Goal: Find contact information: Find contact information

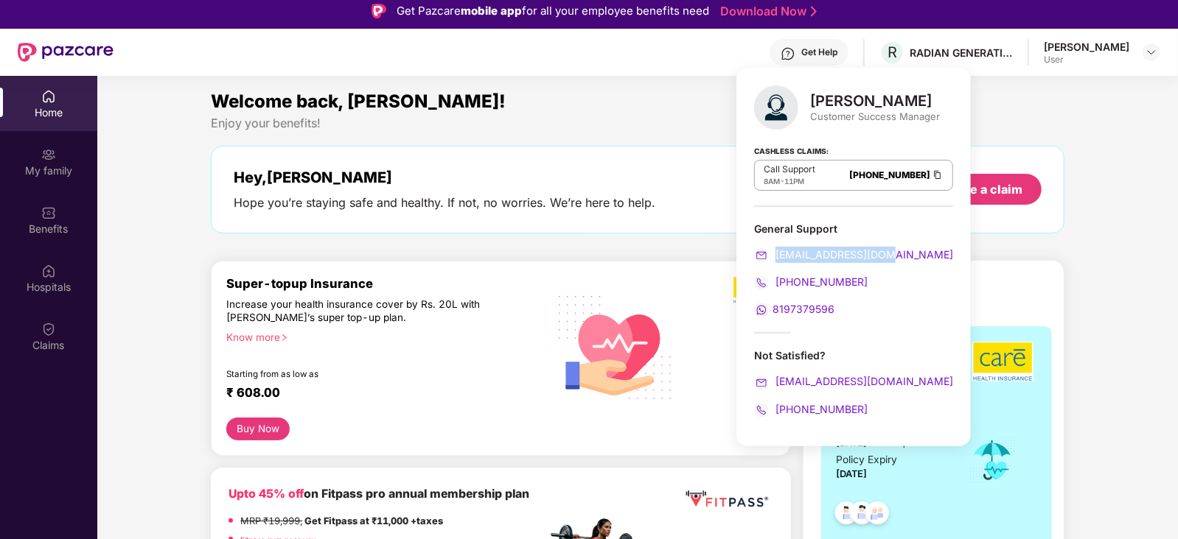
scroll to position [36, 0]
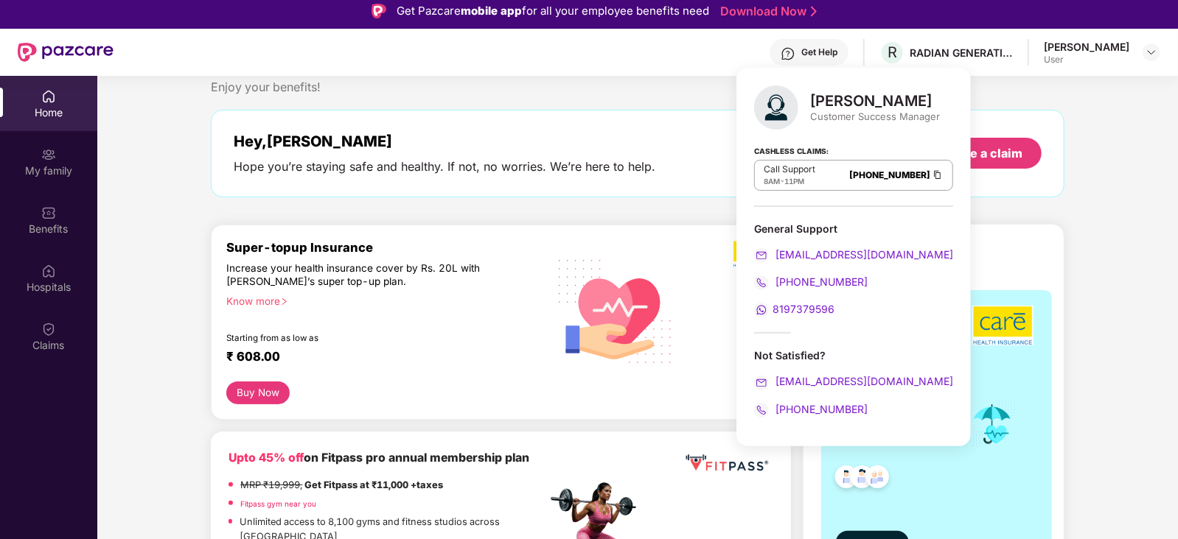
click at [253, 301] on div "Know more" at bounding box center [381, 300] width 311 height 10
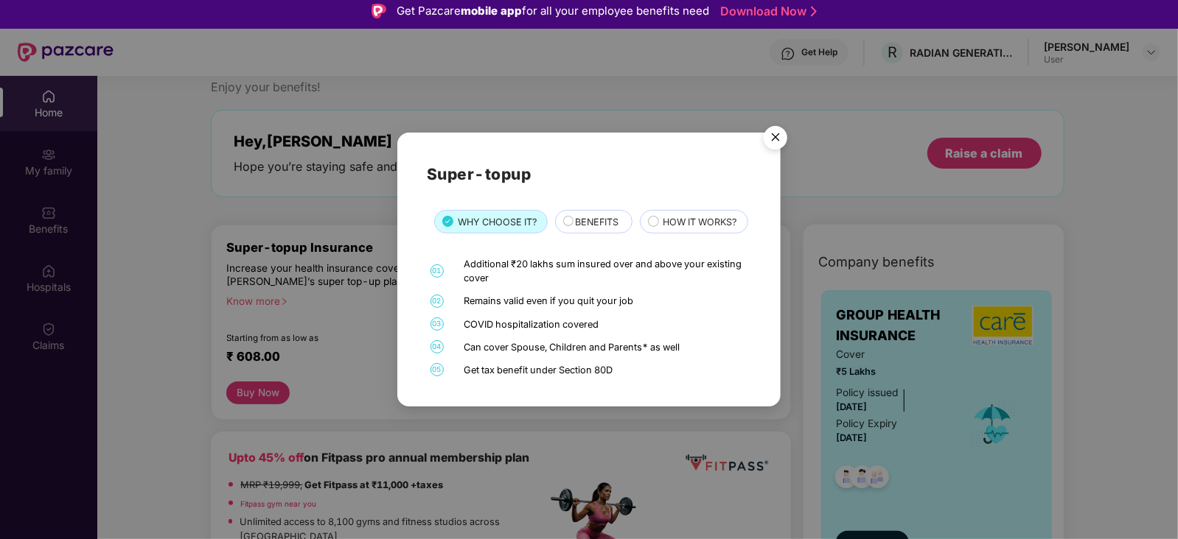
click at [772, 127] on img "Close" at bounding box center [775, 139] width 41 height 41
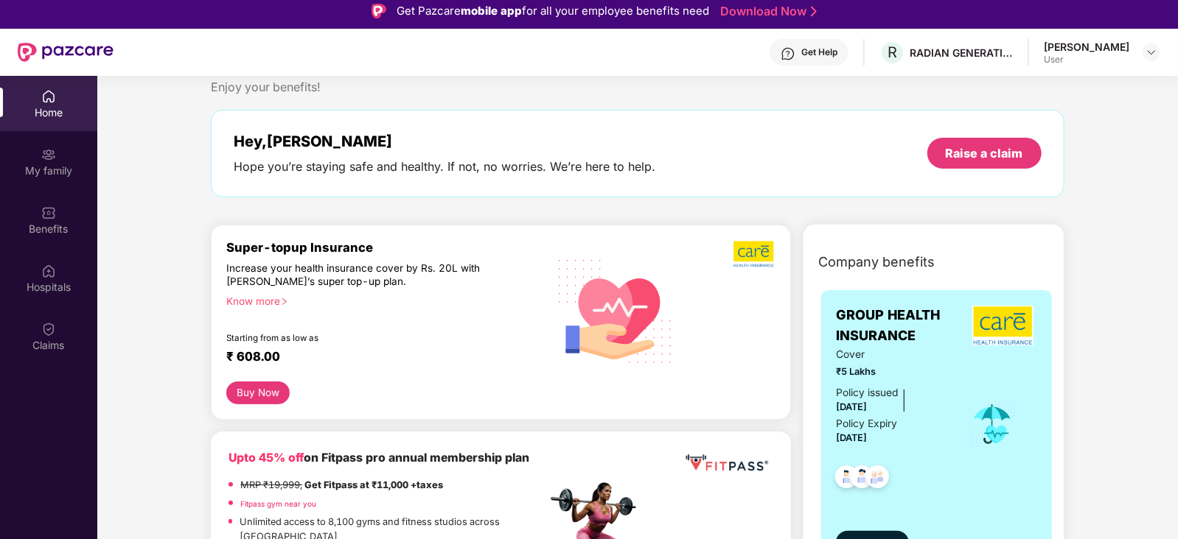
click at [837, 53] on div "Get Help" at bounding box center [819, 52] width 36 height 12
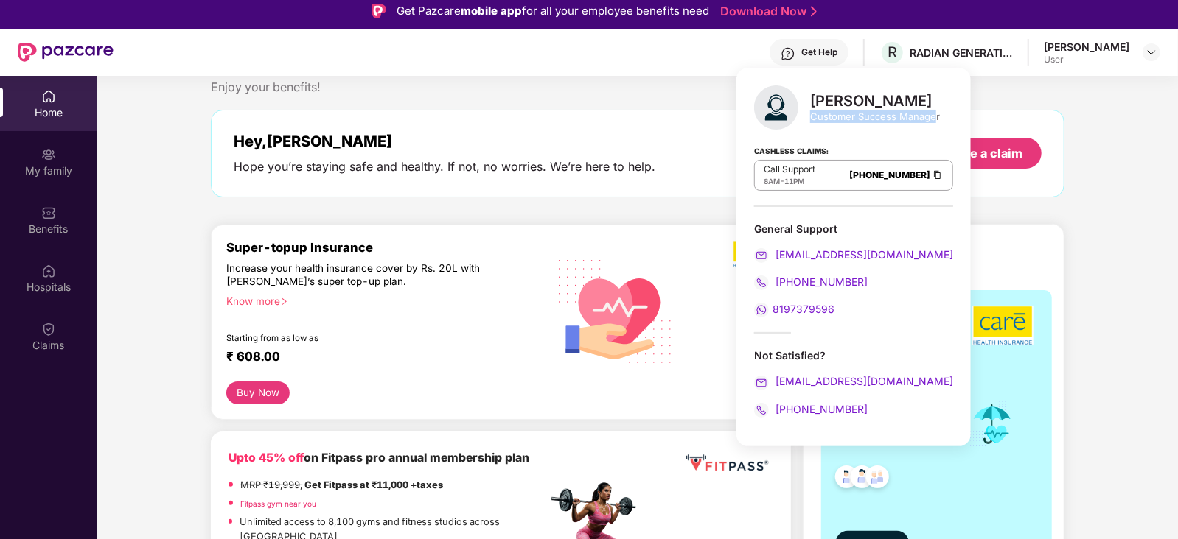
drag, startPoint x: 810, startPoint y: 114, endPoint x: 933, endPoint y: 111, distance: 123.1
click at [933, 111] on div "Customer Success Manager" at bounding box center [875, 116] width 130 height 13
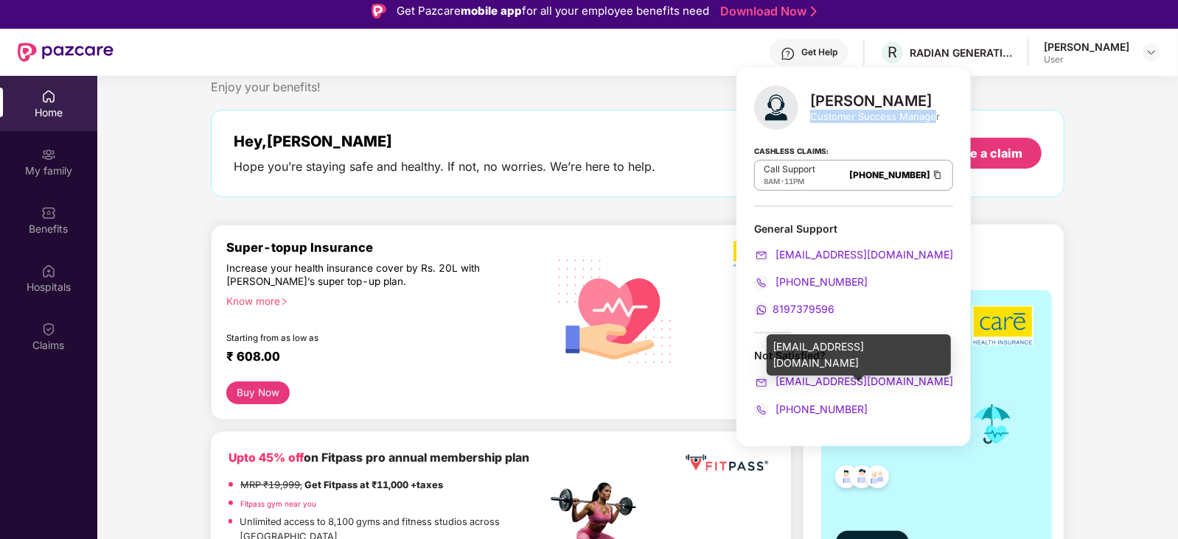
click at [763, 378] on img at bounding box center [761, 383] width 15 height 15
drag, startPoint x: 924, startPoint y: 380, endPoint x: 774, endPoint y: 380, distance: 150.3
click at [774, 380] on div "[EMAIL_ADDRESS][DOMAIN_NAME]" at bounding box center [853, 382] width 199 height 16
copy span "[EMAIL_ADDRESS][DOMAIN_NAME]"
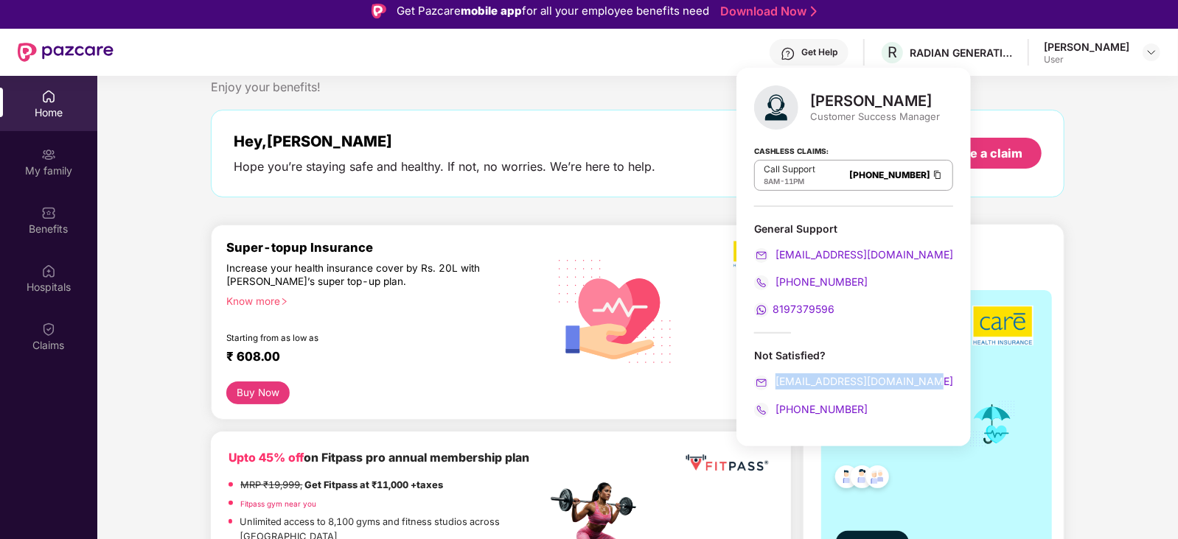
copy span "[EMAIL_ADDRESS][DOMAIN_NAME]"
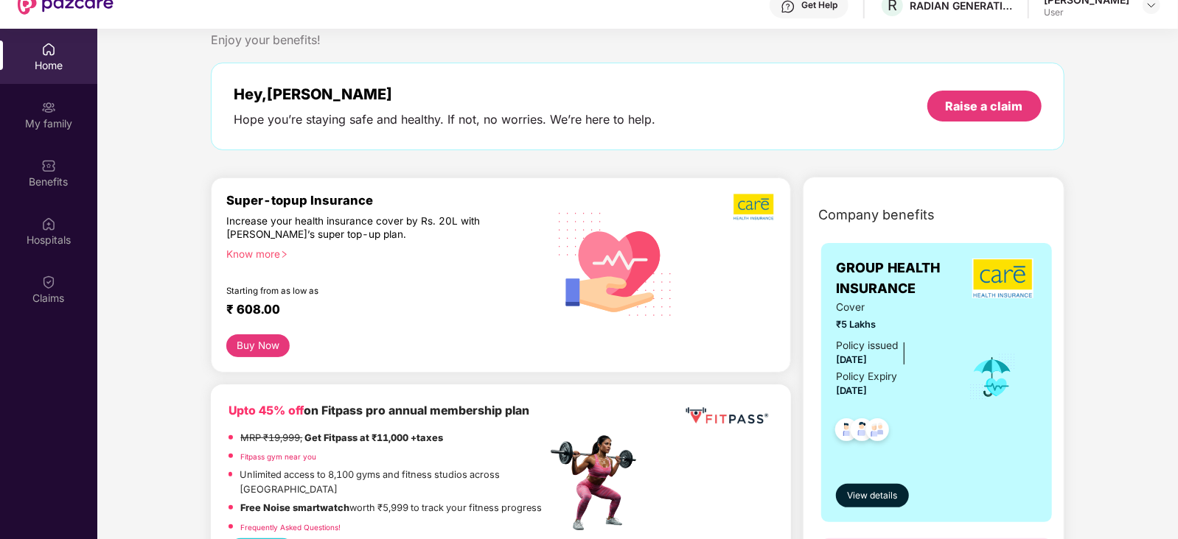
scroll to position [82, 0]
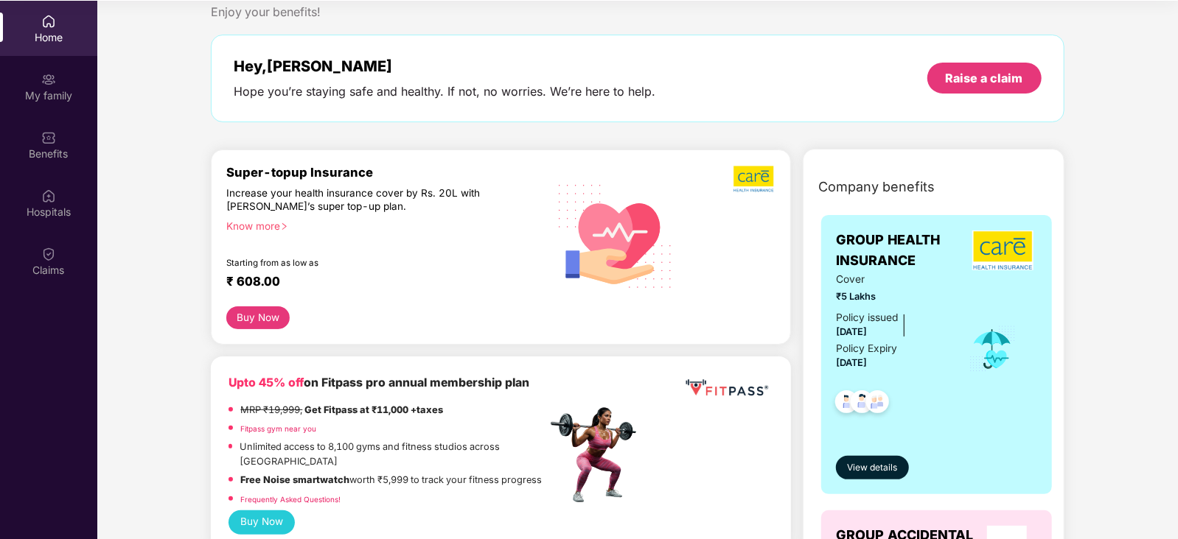
drag, startPoint x: 852, startPoint y: 363, endPoint x: 900, endPoint y: 358, distance: 48.8
click at [900, 358] on div "Policy issued [DATE] Policy Expiry [DATE]" at bounding box center [892, 341] width 113 height 62
click at [985, 360] on img at bounding box center [992, 349] width 48 height 49
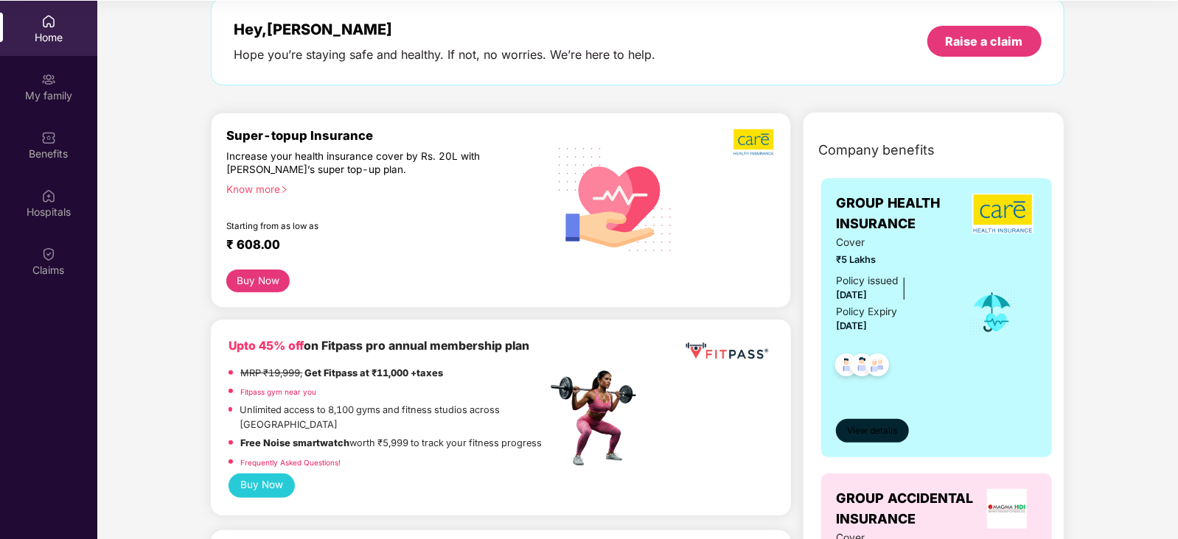
click at [883, 433] on span "View details" at bounding box center [872, 431] width 50 height 14
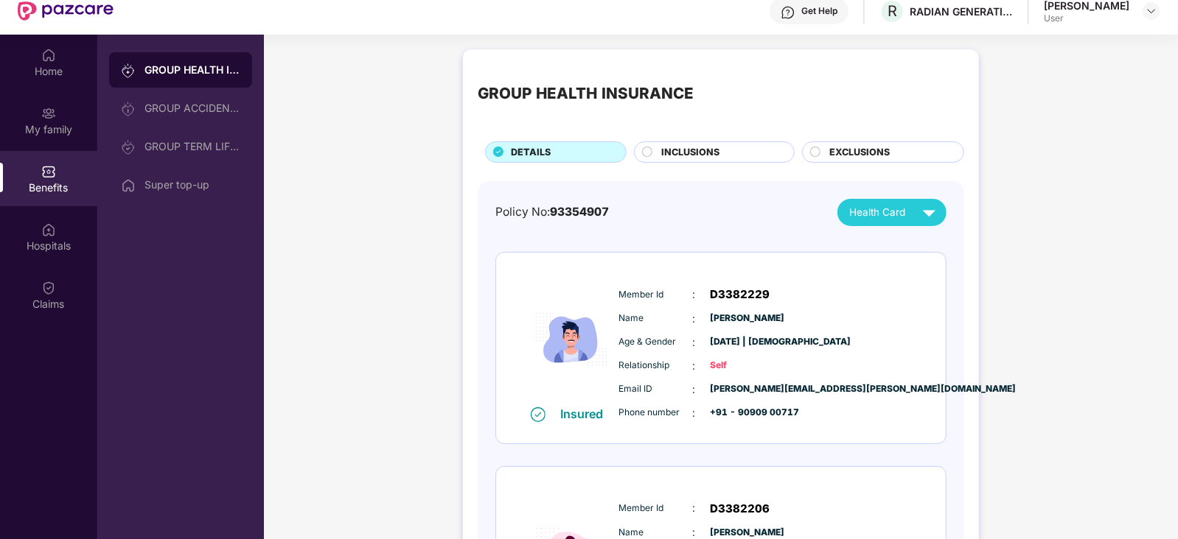
scroll to position [45, 0]
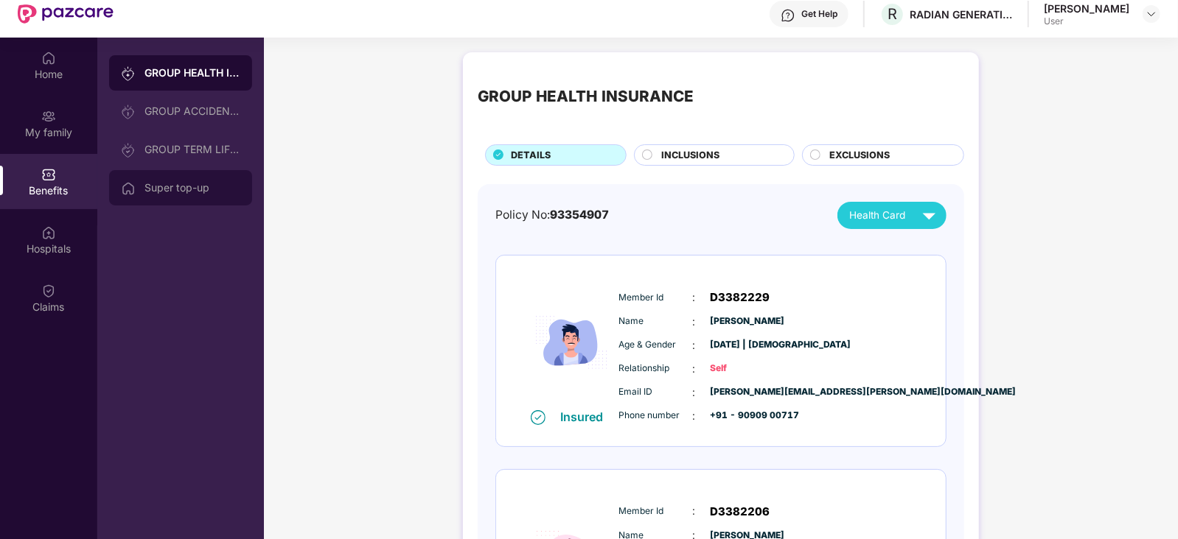
click at [158, 183] on div "Super top-up" at bounding box center [192, 188] width 96 height 12
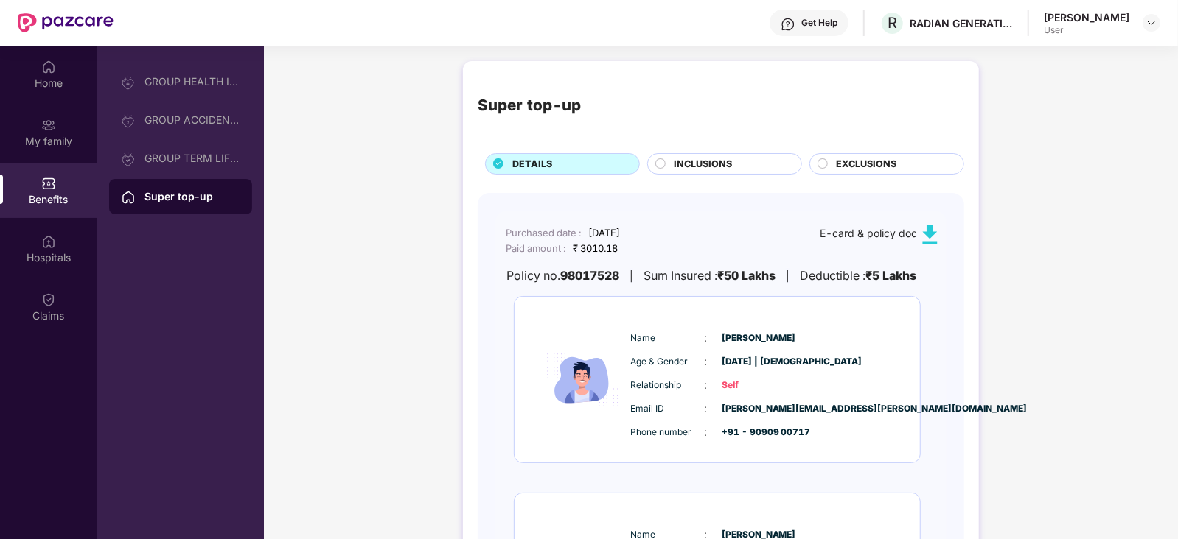
scroll to position [0, 0]
